Goal: Information Seeking & Learning: Learn about a topic

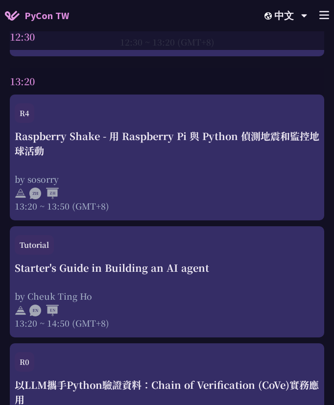
scroll to position [1867, 0]
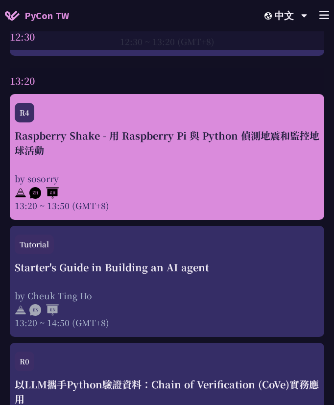
click at [195, 147] on div "Raspberry Shake - 用 Raspberry Pi 與 Python 偵測地震和監控地球活動" at bounding box center [167, 142] width 304 height 29
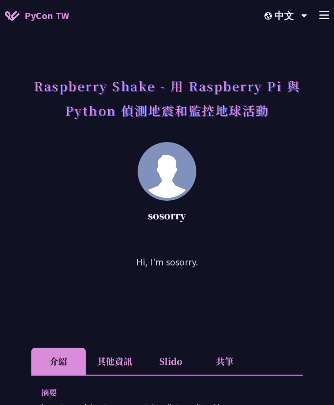
click at [114, 350] on li "其他資訊" at bounding box center [115, 360] width 58 height 27
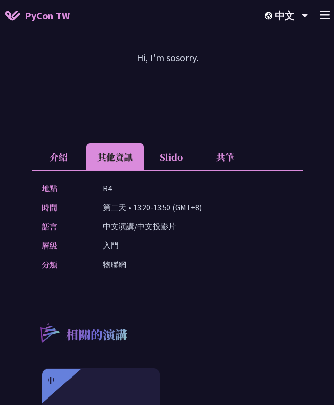
scroll to position [204, 0]
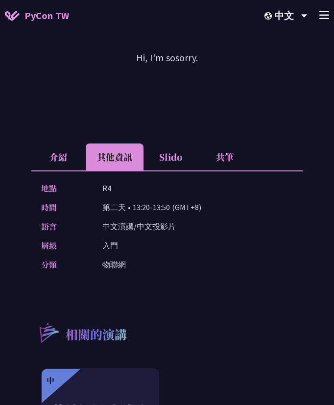
click at [209, 134] on div "Raspberry Shake - 用 Raspberry Pi 與 Python 偵測地震和監控地球活動 sosorry Hi, I'm sosorry. …" at bounding box center [166, 195] width 271 height 701
click at [219, 159] on li "共筆" at bounding box center [225, 156] width 54 height 27
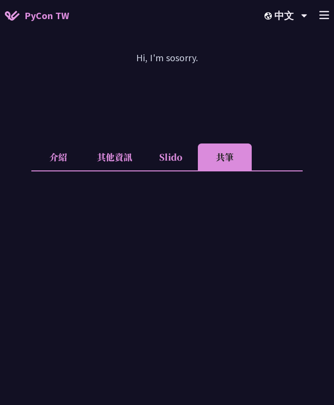
click at [161, 152] on li "Slido" at bounding box center [170, 156] width 54 height 27
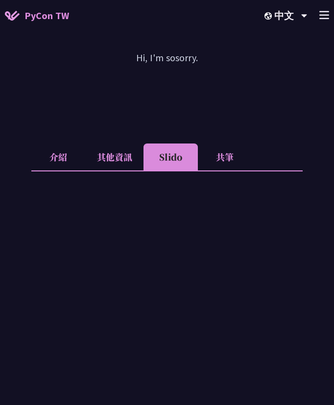
click at [50, 156] on li "介紹" at bounding box center [58, 156] width 54 height 27
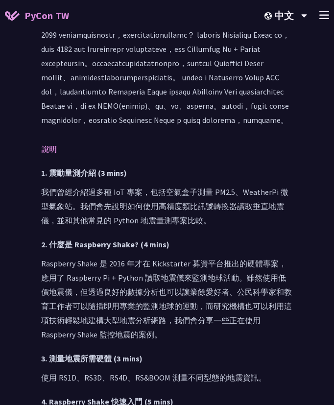
scroll to position [399, 0]
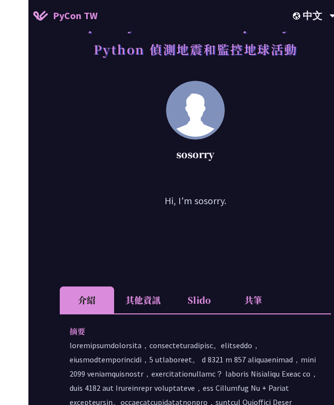
scroll to position [0, 0]
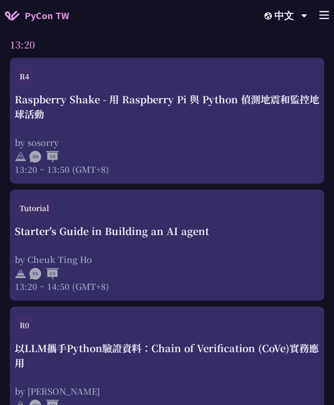
scroll to position [1904, 0]
